Goal: Transaction & Acquisition: Download file/media

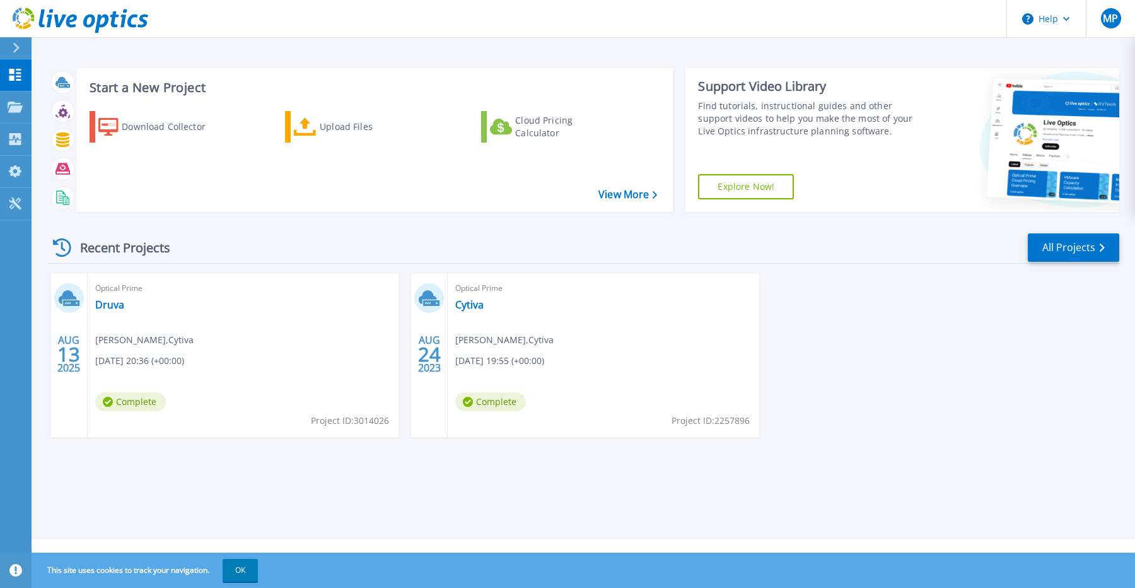
click at [520, 306] on div "Optical Prime Cytiva Mike Pope , Cytiva 08/24/2023, 19:55 (+00:00) Complete Pro…" at bounding box center [603, 355] width 311 height 163
click at [71, 301] on icon at bounding box center [71, 303] width 16 height 6
click at [100, 300] on link "Druva" at bounding box center [109, 304] width 29 height 13
click at [469, 298] on link "Cytiva" at bounding box center [469, 304] width 28 height 13
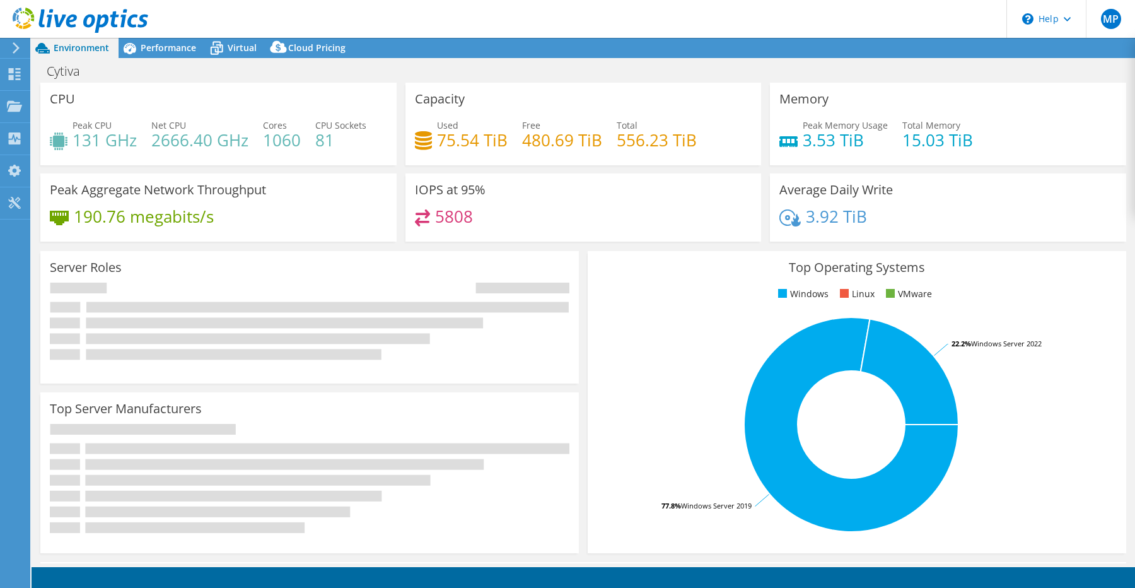
select select "USD"
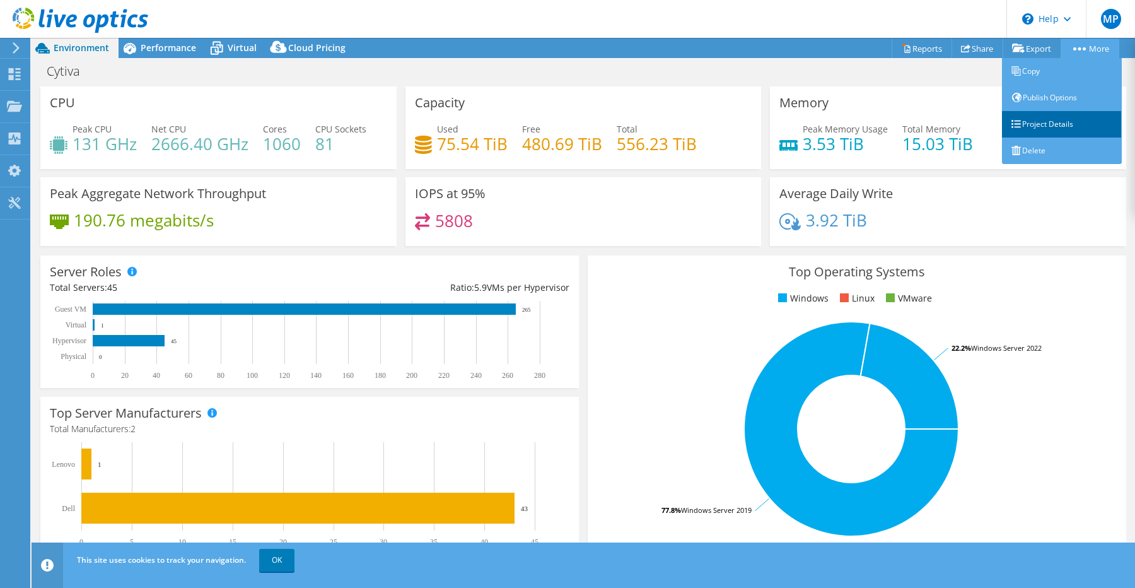
click at [1030, 118] on link "Project Details" at bounding box center [1062, 124] width 120 height 26
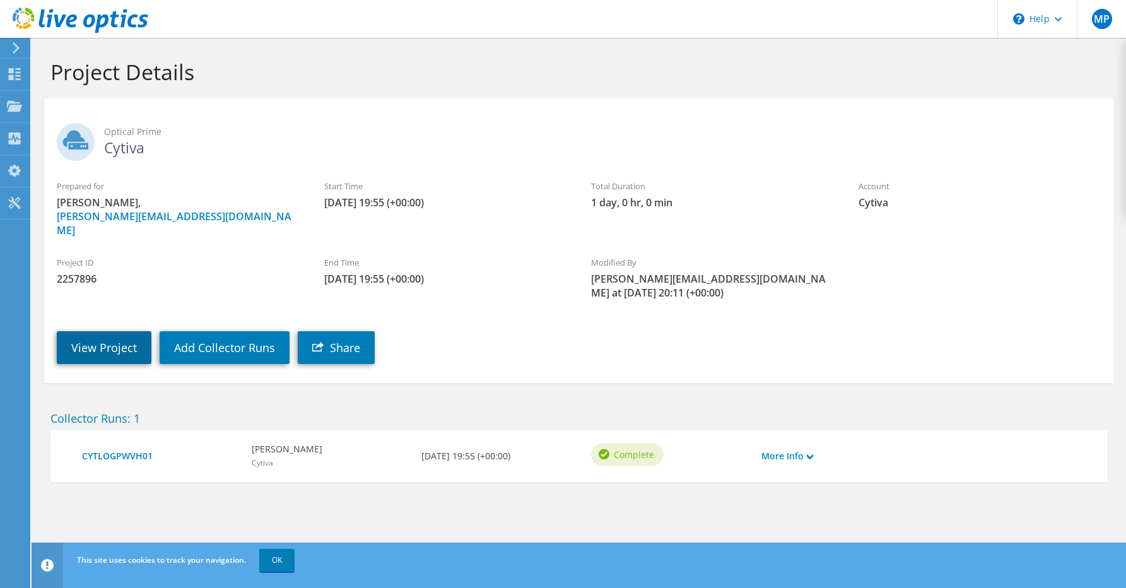
click at [116, 334] on link "View Project" at bounding box center [104, 347] width 95 height 33
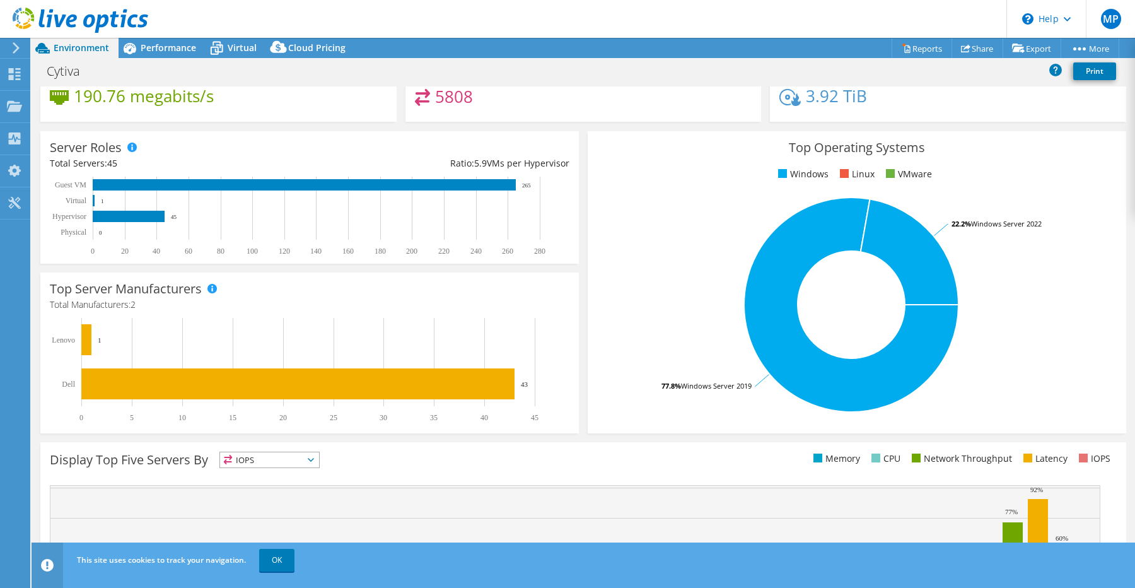
scroll to position [253, 0]
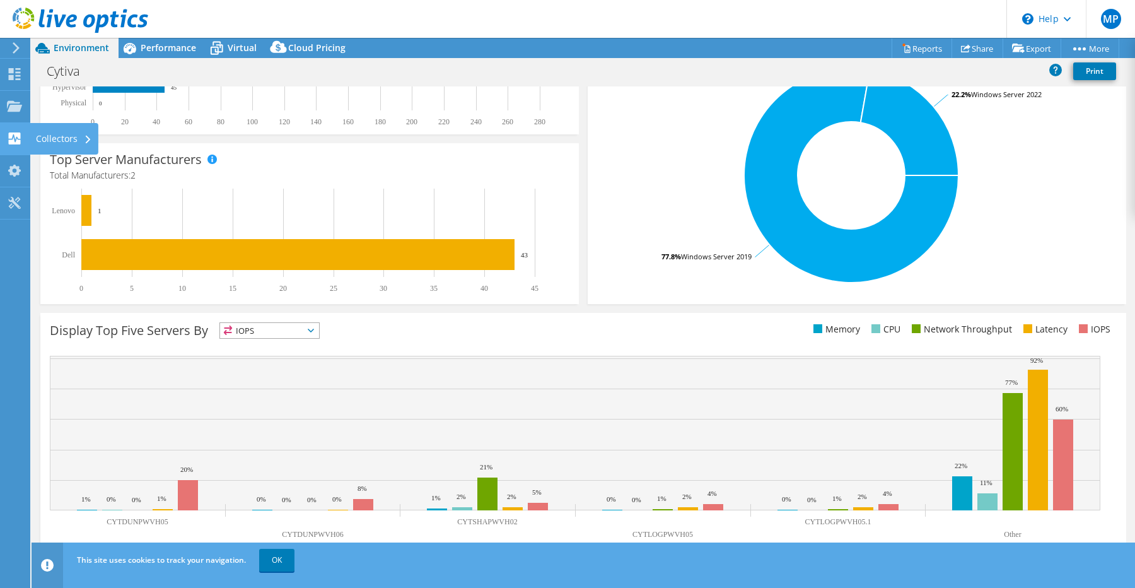
click at [50, 129] on div "Collectors" at bounding box center [64, 139] width 69 height 32
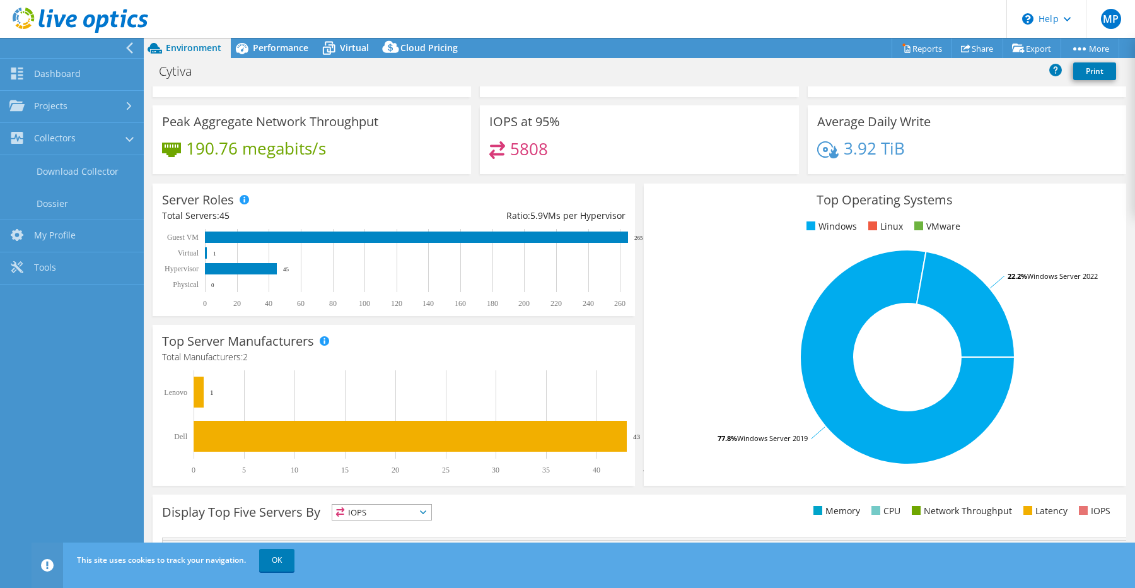
scroll to position [108, 0]
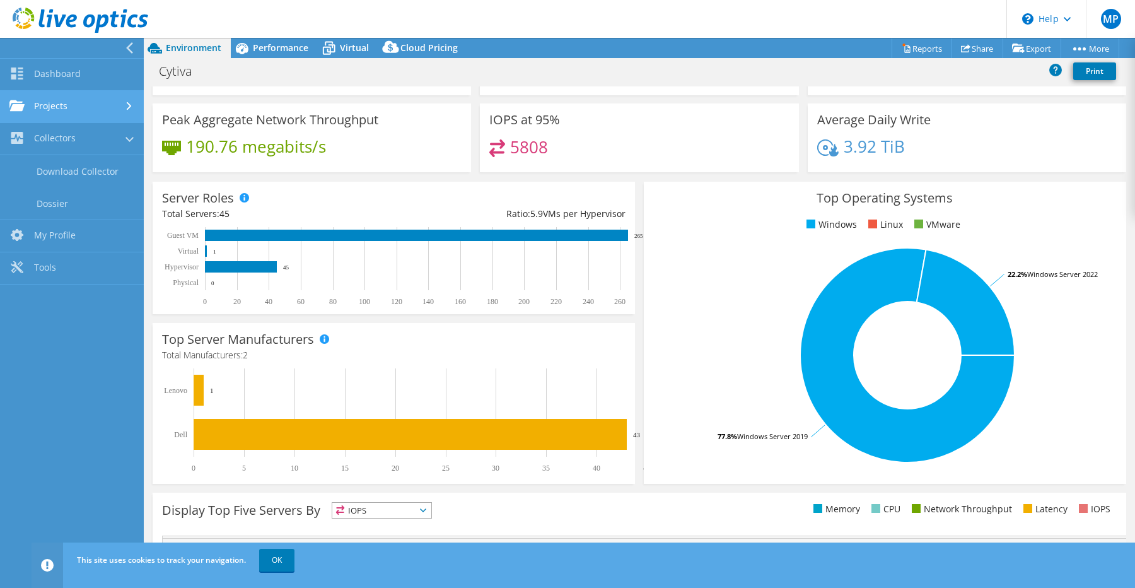
click at [81, 120] on link "Projects" at bounding box center [72, 107] width 144 height 32
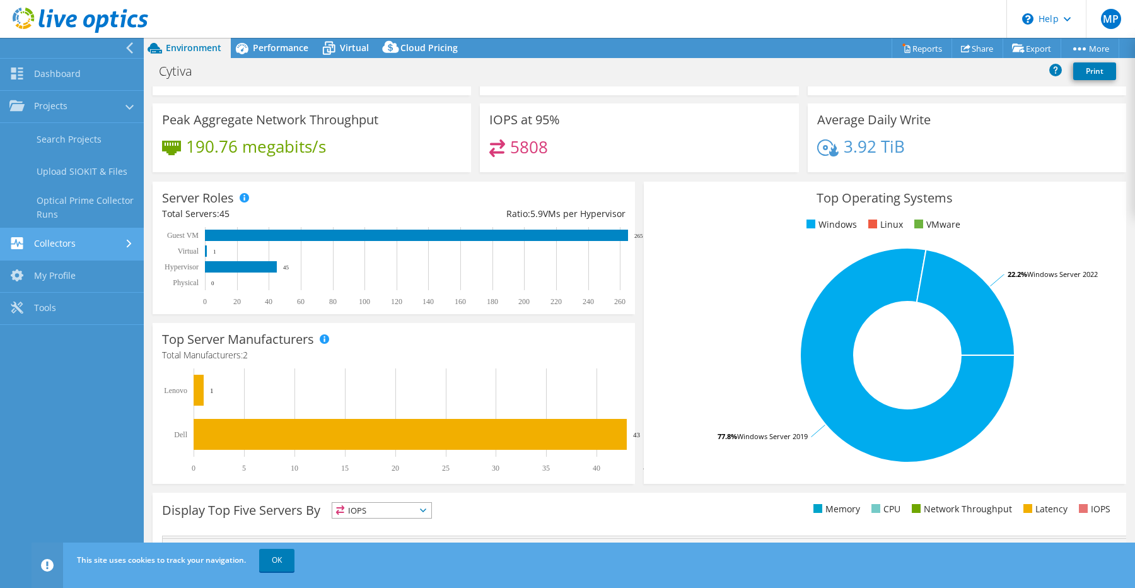
click at [71, 246] on link "Collectors" at bounding box center [72, 244] width 144 height 32
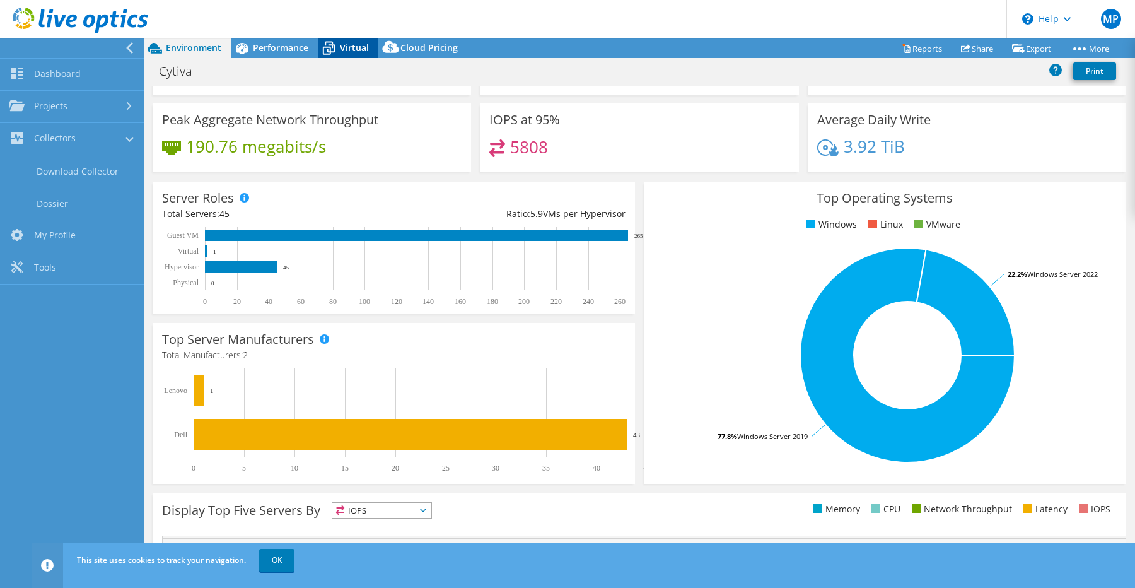
click at [347, 49] on span "Virtual" at bounding box center [354, 48] width 29 height 12
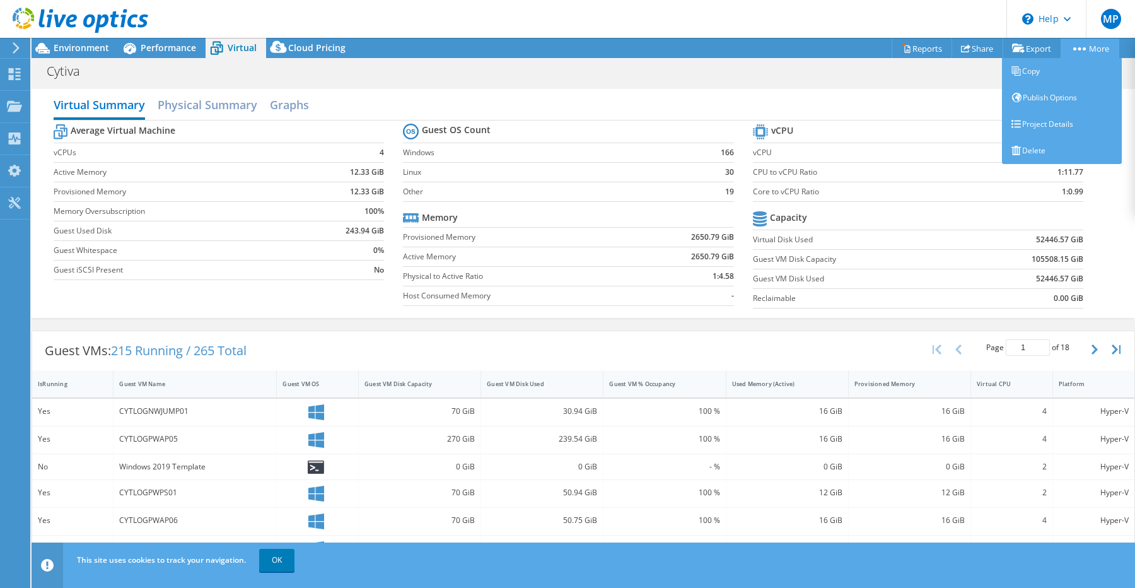
click at [1085, 49] on link "More" at bounding box center [1090, 48] width 59 height 20
click at [1056, 127] on link "Project Details" at bounding box center [1062, 124] width 120 height 26
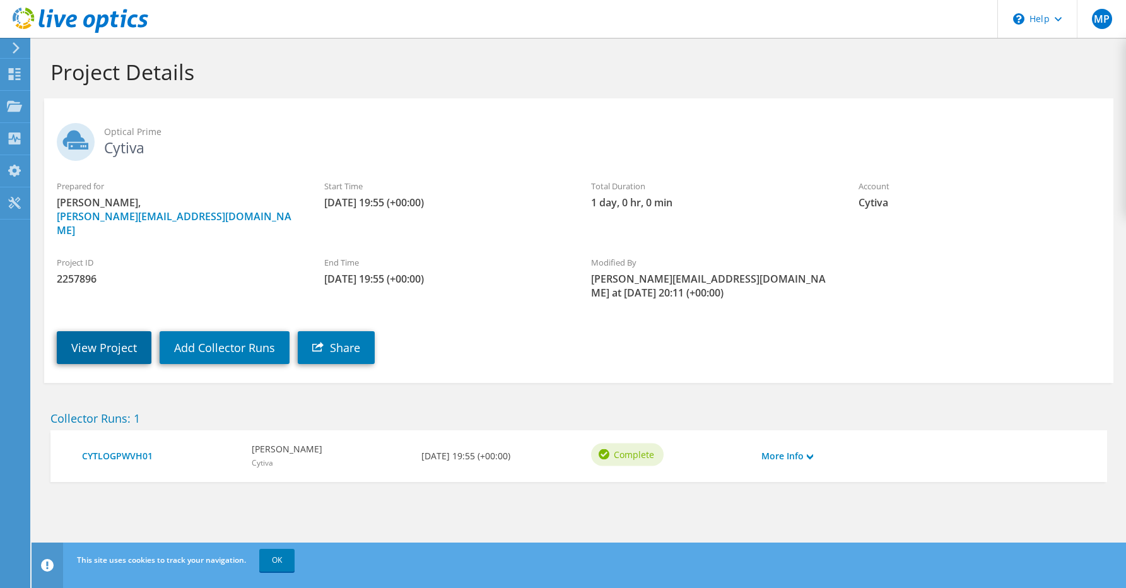
click at [102, 331] on link "View Project" at bounding box center [104, 347] width 95 height 33
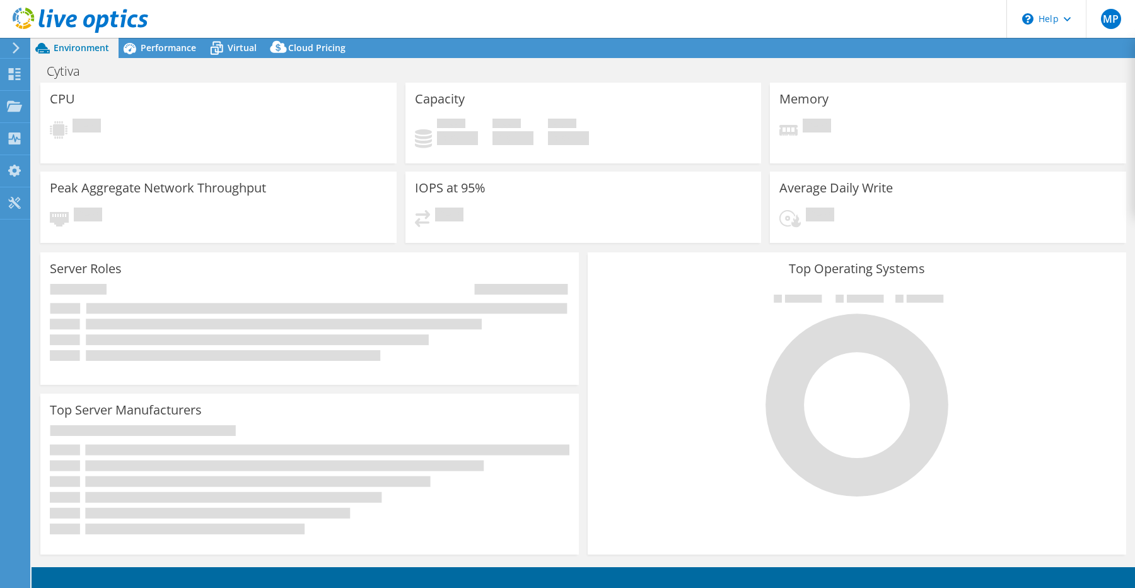
click at [15, 45] on use at bounding box center [16, 47] width 7 height 11
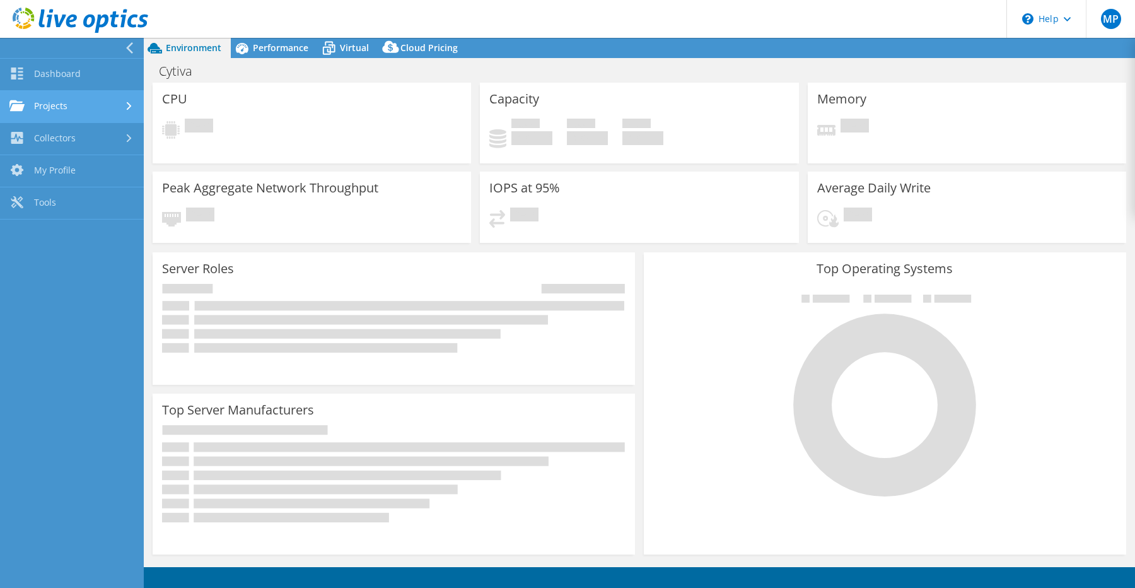
click at [68, 104] on link "Projects" at bounding box center [72, 107] width 144 height 32
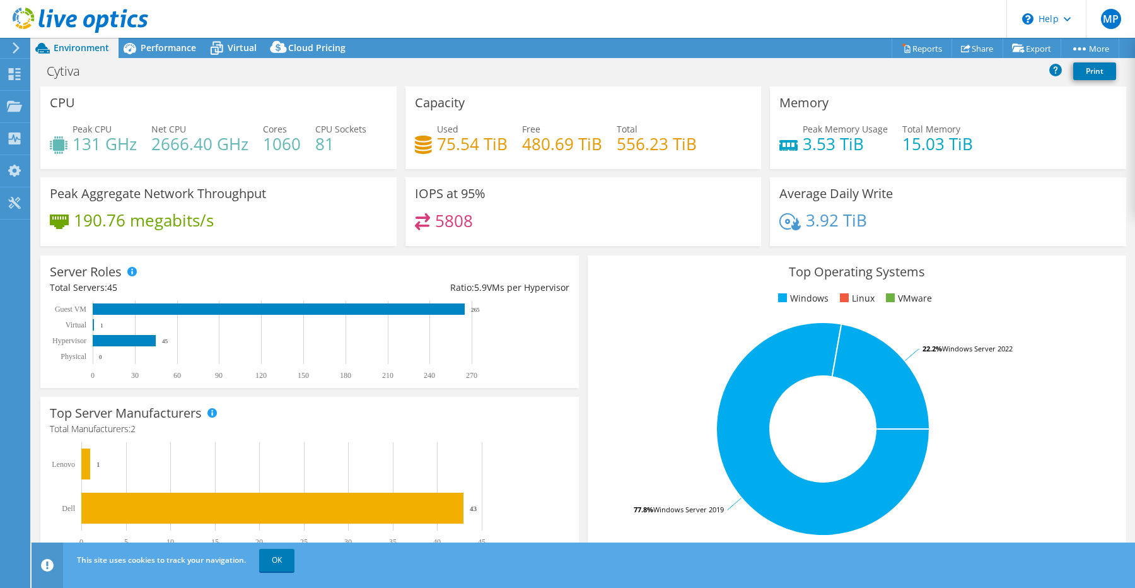
scroll to position [253, 0]
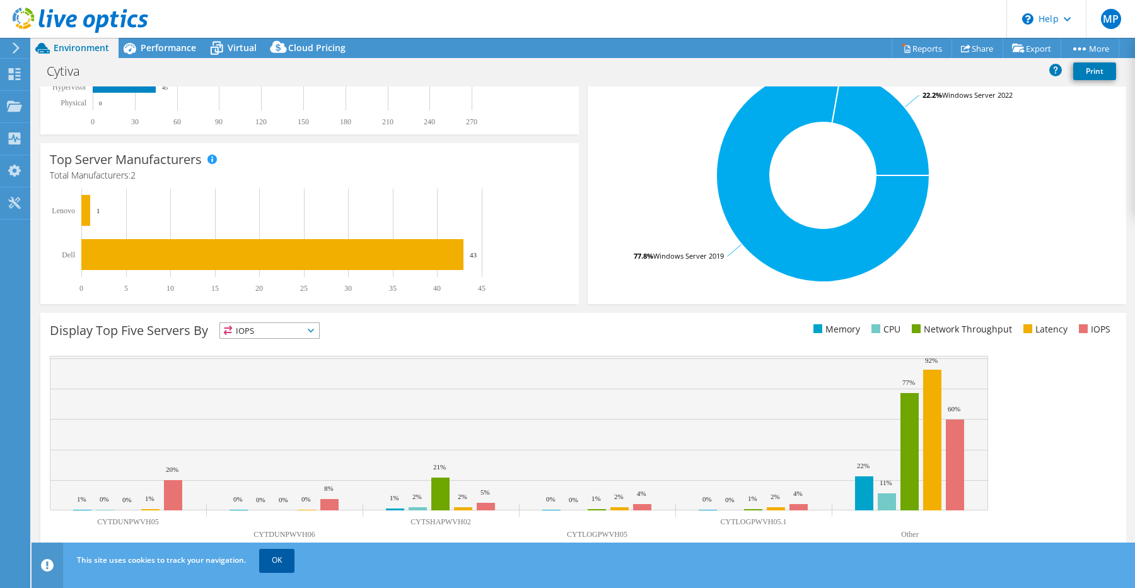
click at [277, 560] on link "OK" at bounding box center [276, 560] width 35 height 23
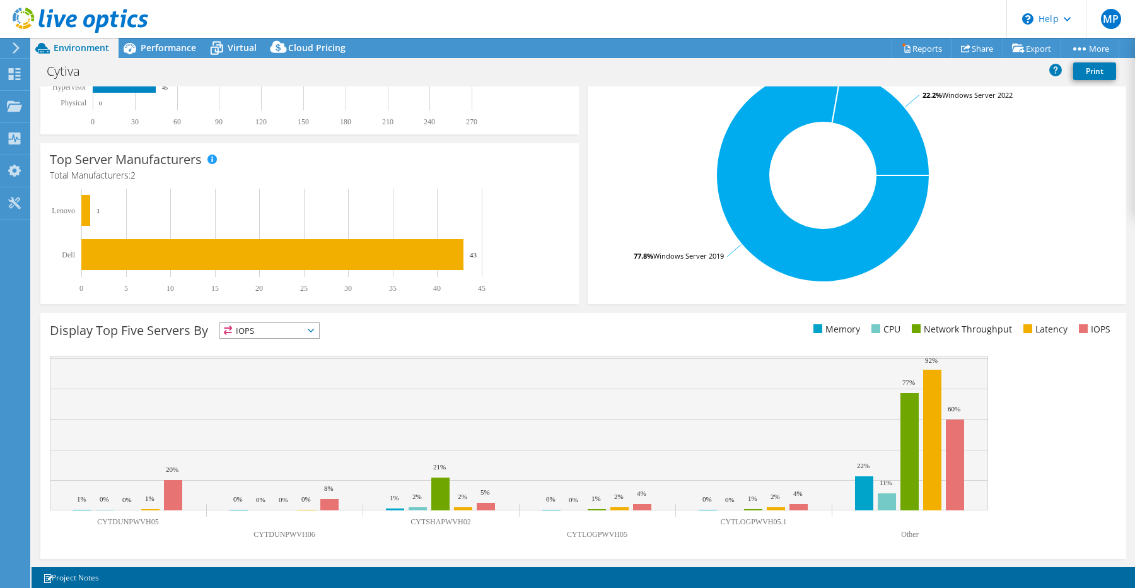
scroll to position [0, 0]
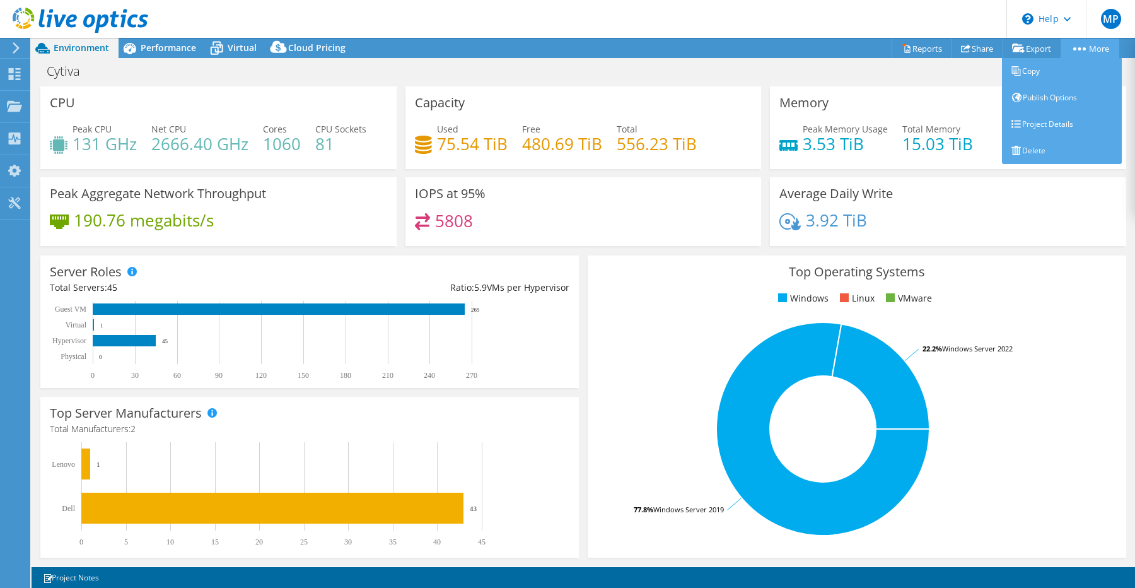
click at [1081, 45] on link "More" at bounding box center [1090, 48] width 59 height 20
click at [1042, 124] on link "Project Details" at bounding box center [1062, 124] width 120 height 26
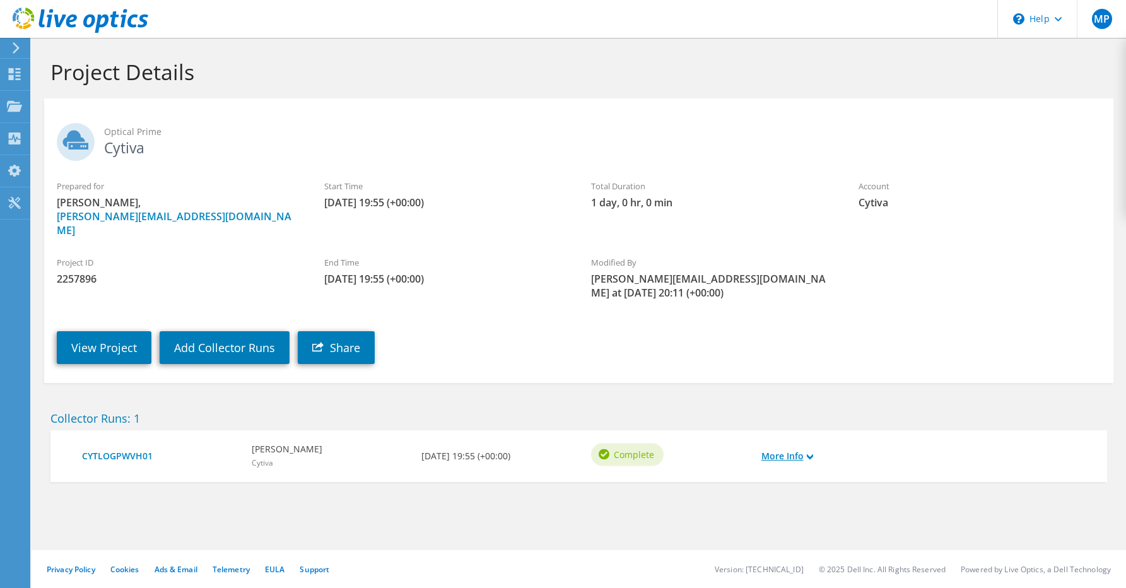
click at [801, 449] on link "More Info" at bounding box center [787, 456] width 52 height 14
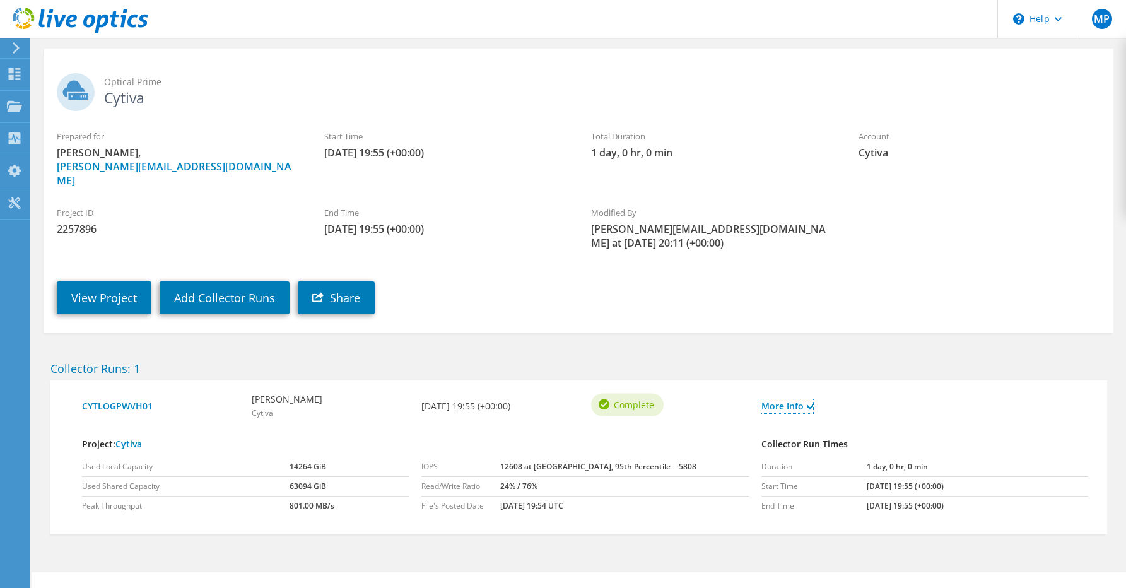
scroll to position [58, 0]
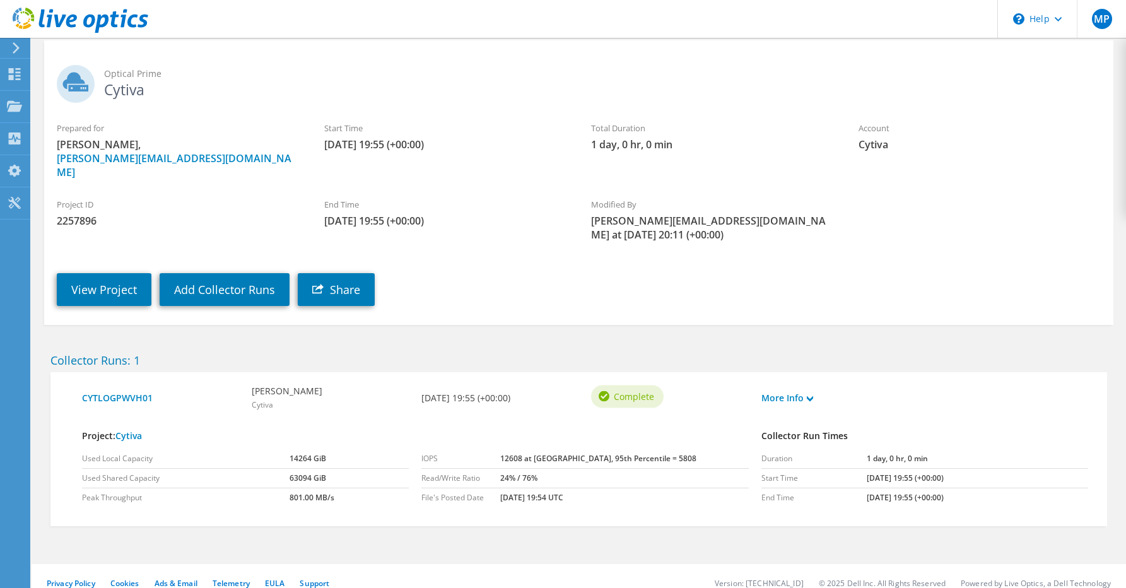
click at [16, 49] on use at bounding box center [16, 47] width 7 height 11
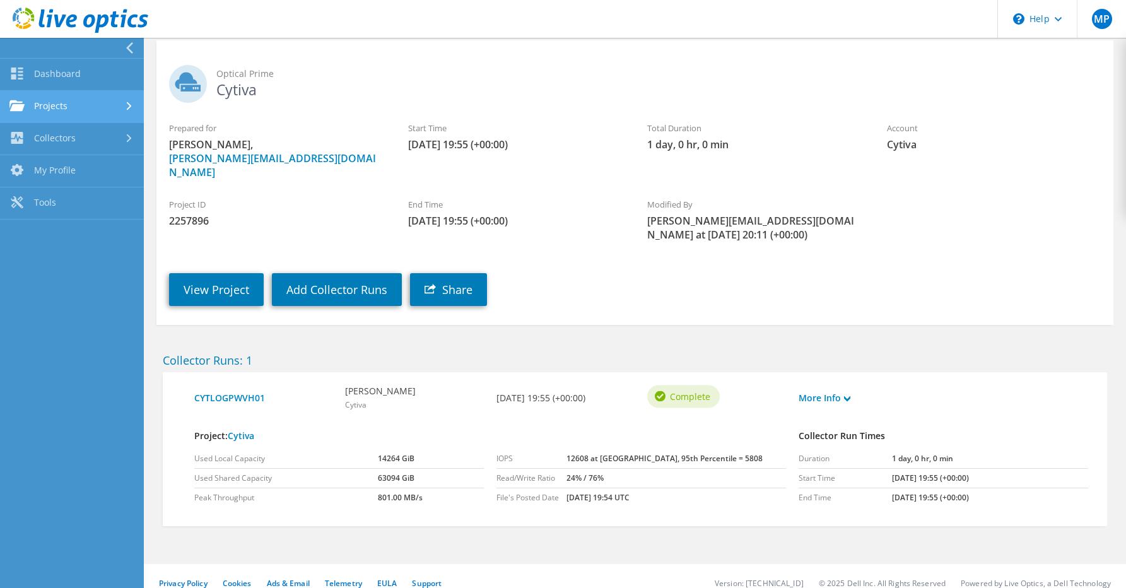
click at [79, 98] on link "Projects" at bounding box center [72, 107] width 144 height 32
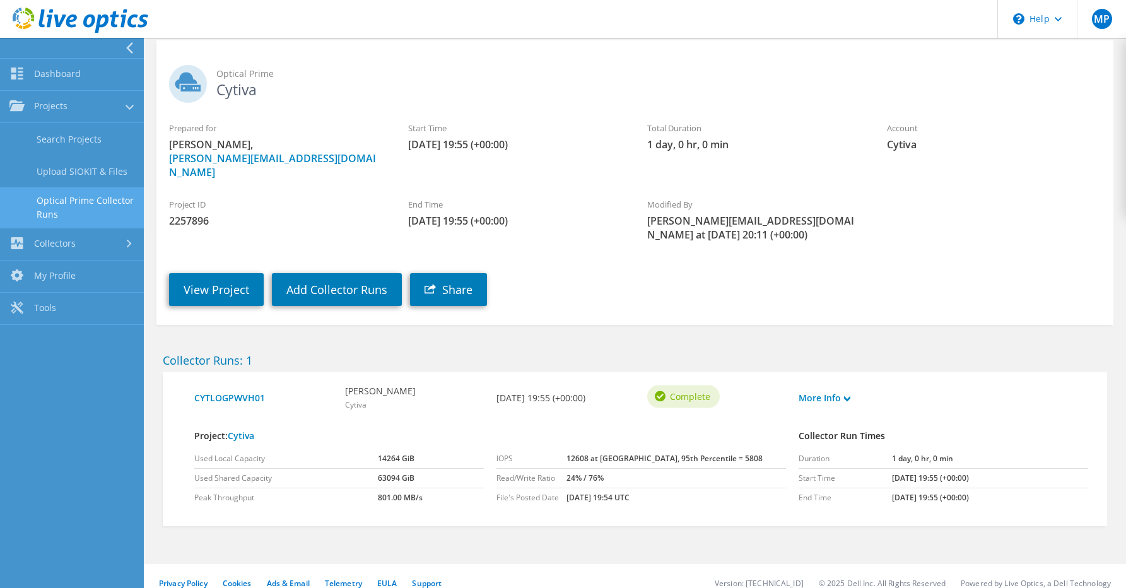
click at [83, 204] on link "Optical Prime Collector Runs" at bounding box center [72, 207] width 144 height 40
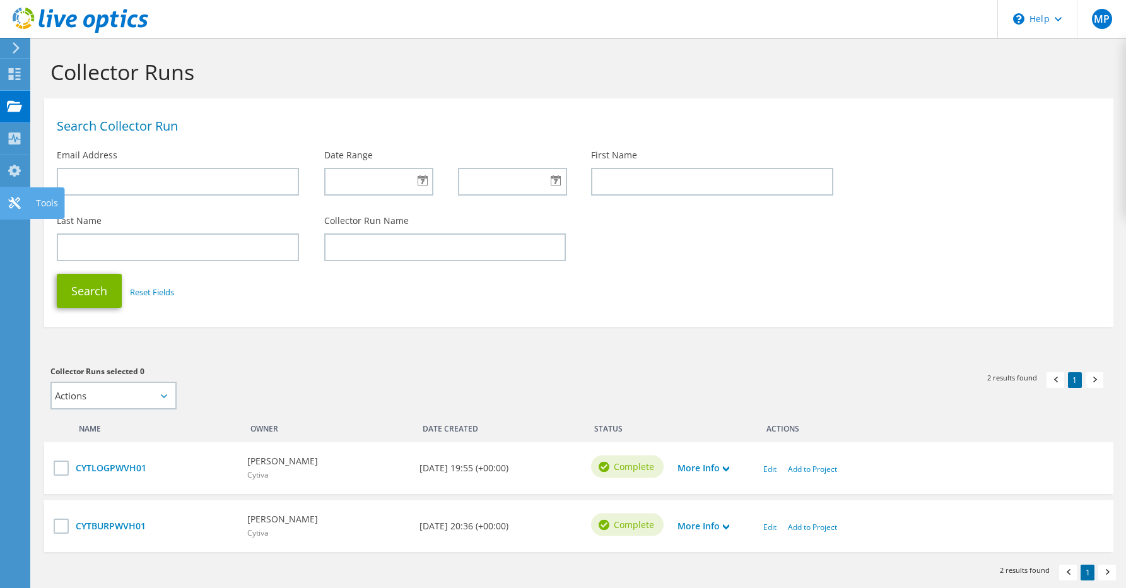
click at [17, 209] on div at bounding box center [14, 204] width 15 height 14
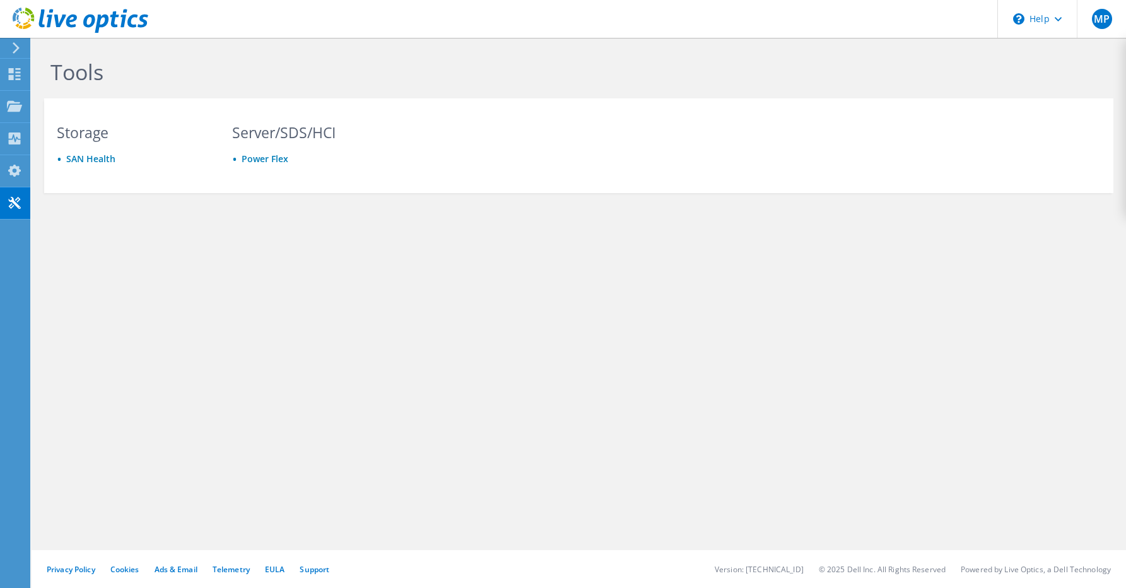
click at [74, 150] on div "Storage SAN Health" at bounding box center [132, 156] width 177 height 63
click at [9, 168] on use at bounding box center [14, 171] width 13 height 12
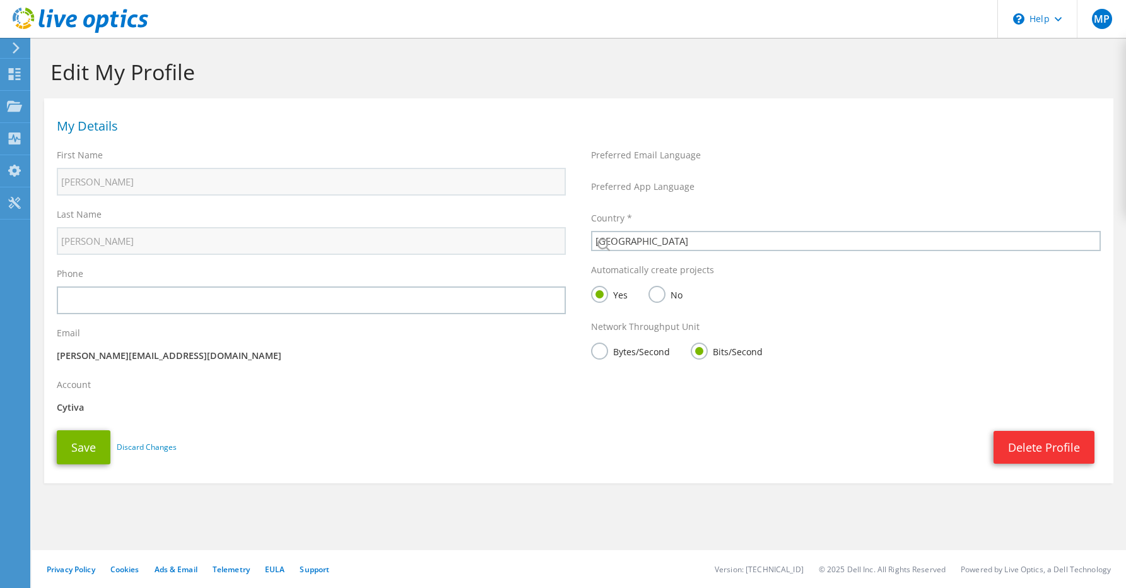
select select "224"
click at [16, 168] on use at bounding box center [14, 171] width 13 height 12
select select "224"
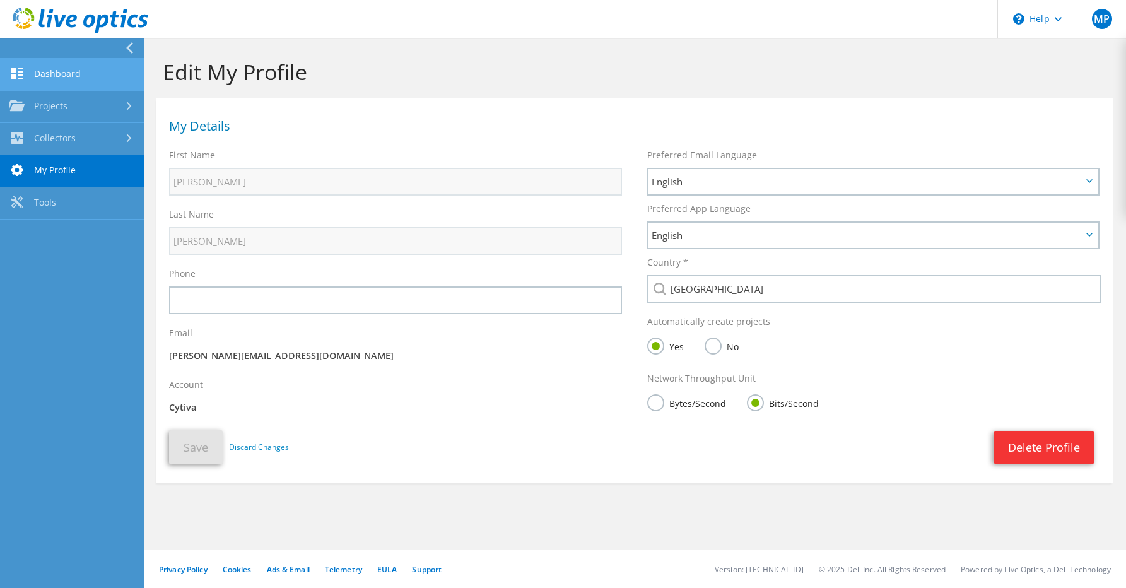
click at [41, 72] on link "Dashboard" at bounding box center [72, 75] width 144 height 32
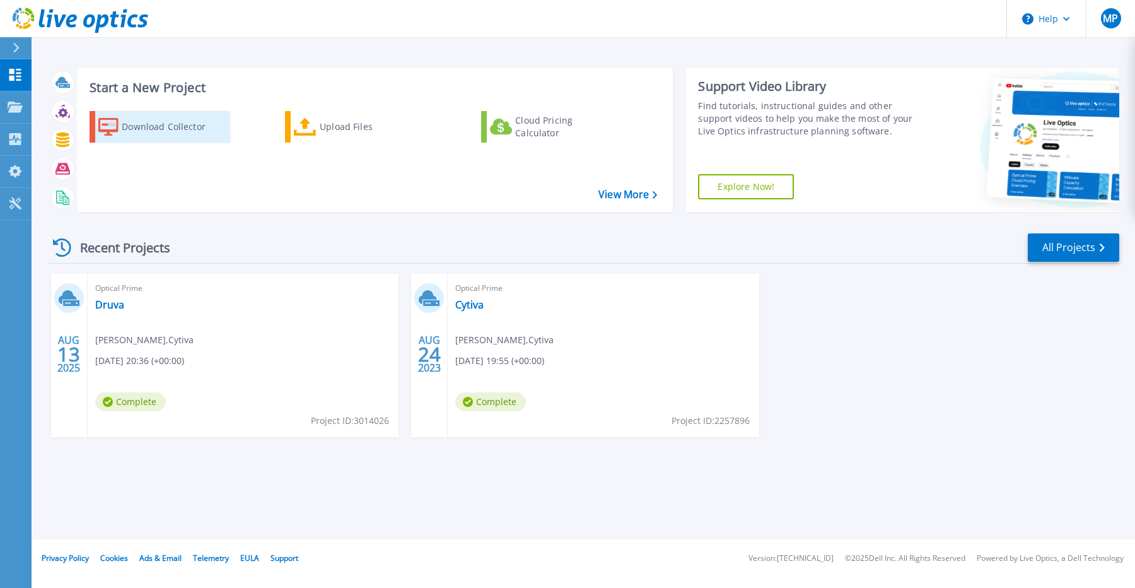
click at [168, 123] on div "Download Collector" at bounding box center [172, 126] width 101 height 25
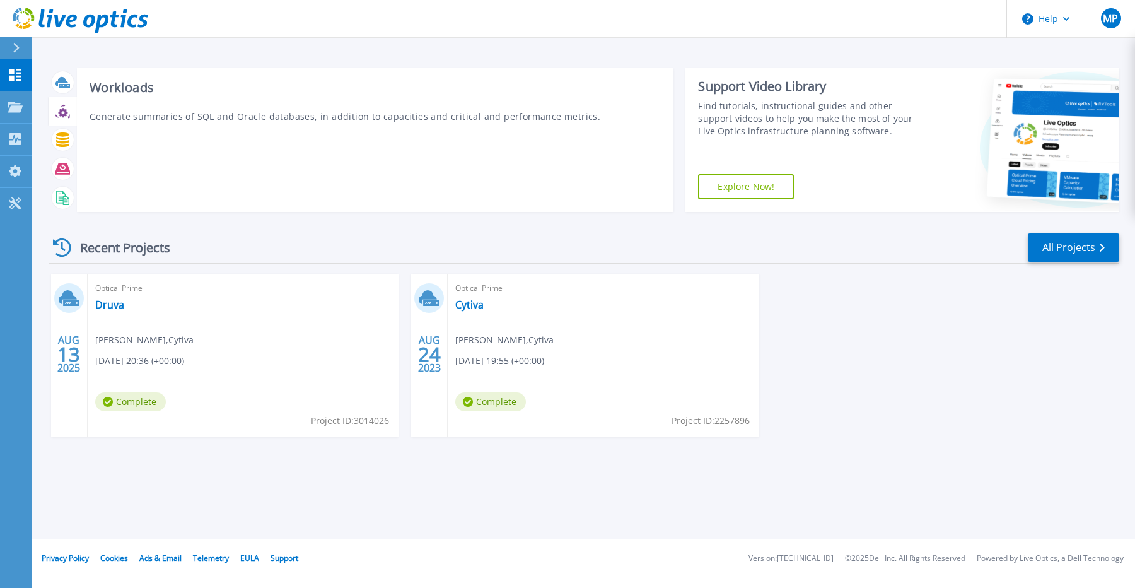
click at [59, 112] on icon at bounding box center [62, 112] width 9 height 9
click at [64, 113] on icon at bounding box center [62, 112] width 9 height 9
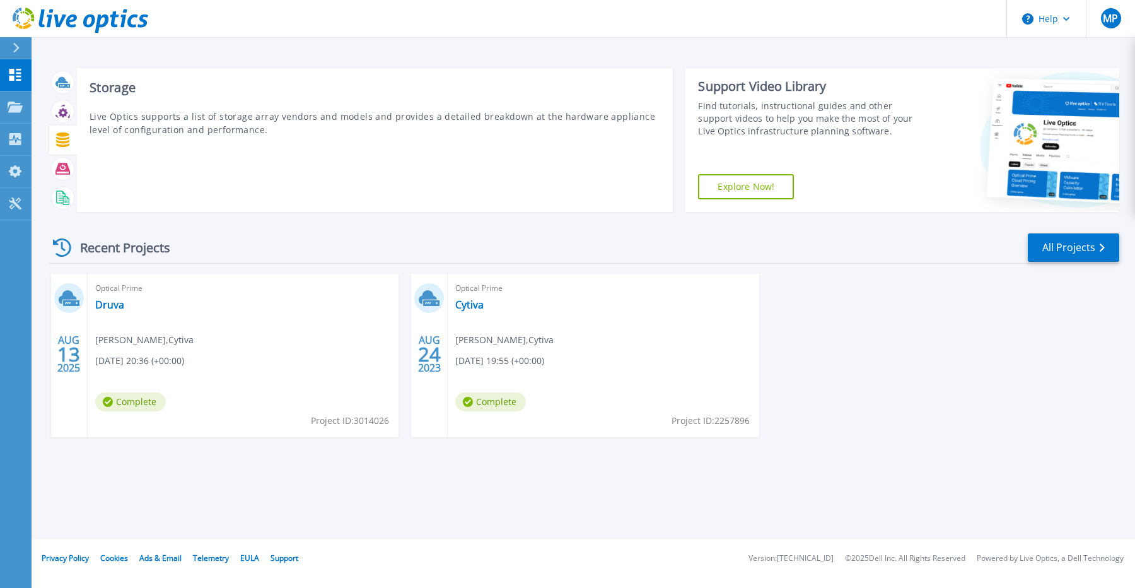
click at [64, 133] on icon at bounding box center [62, 139] width 13 height 15
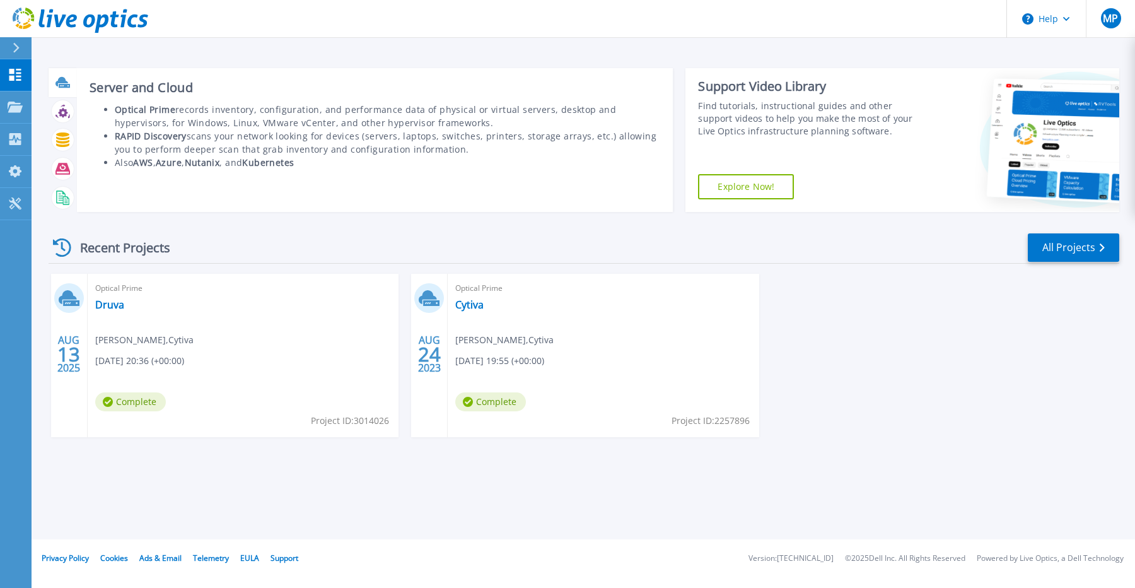
click at [57, 88] on icon at bounding box center [62, 82] width 15 height 15
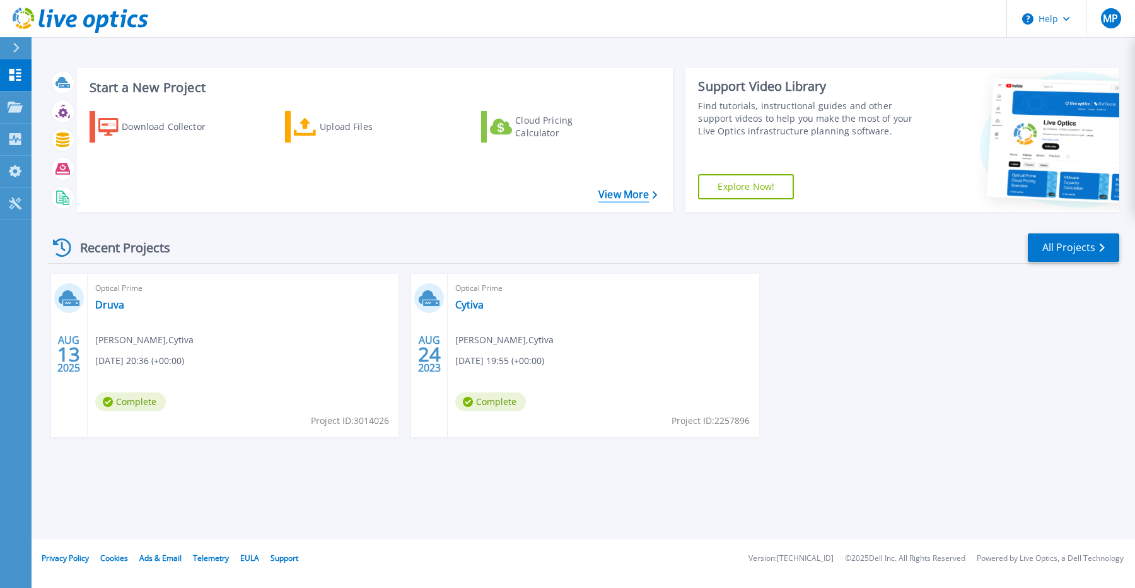
click at [602, 199] on link "View More" at bounding box center [627, 195] width 59 height 12
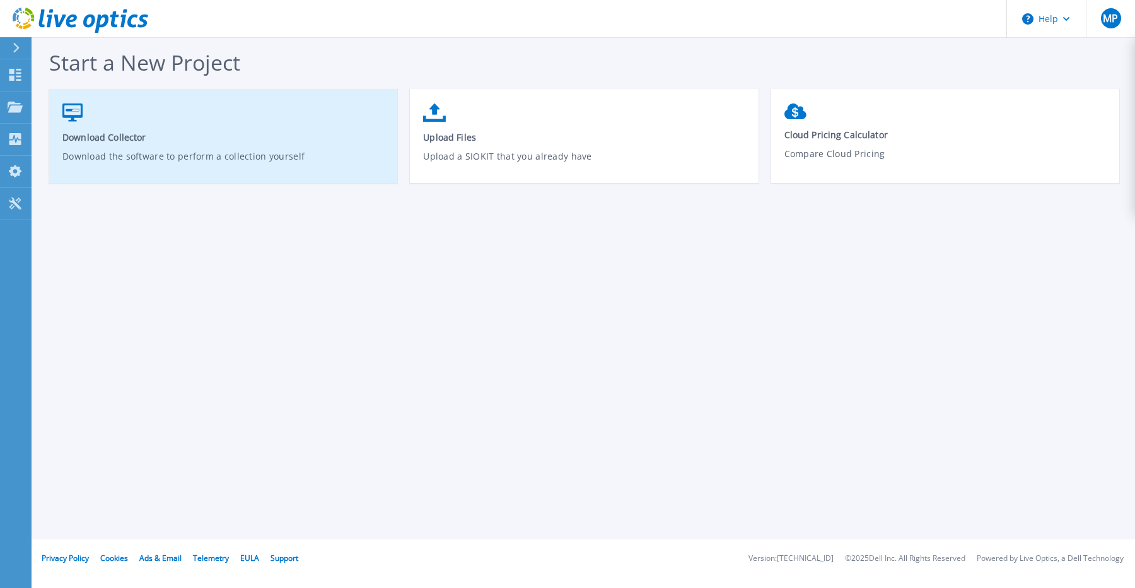
click at [288, 144] on link "Download Collector Download the software to perform a collection yourself" at bounding box center [223, 142] width 348 height 90
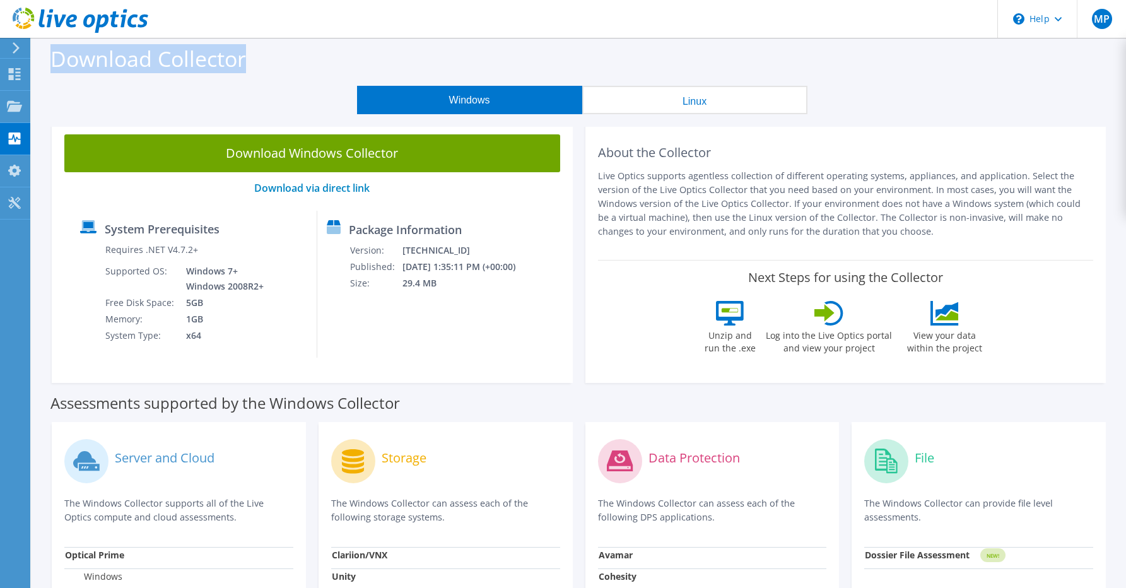
drag, startPoint x: 51, startPoint y: 57, endPoint x: 178, endPoint y: 76, distance: 128.2
click at [178, 76] on div "Download Collector" at bounding box center [578, 62] width 1081 height 48
